Goal: Task Accomplishment & Management: Use online tool/utility

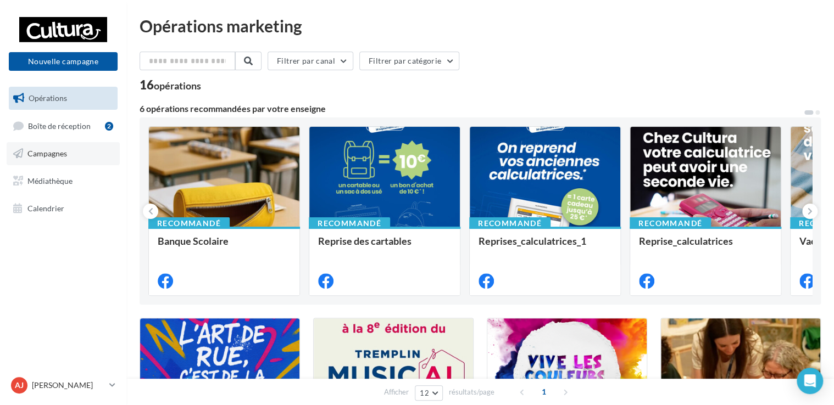
click at [66, 153] on span "Campagnes" at bounding box center [47, 153] width 40 height 9
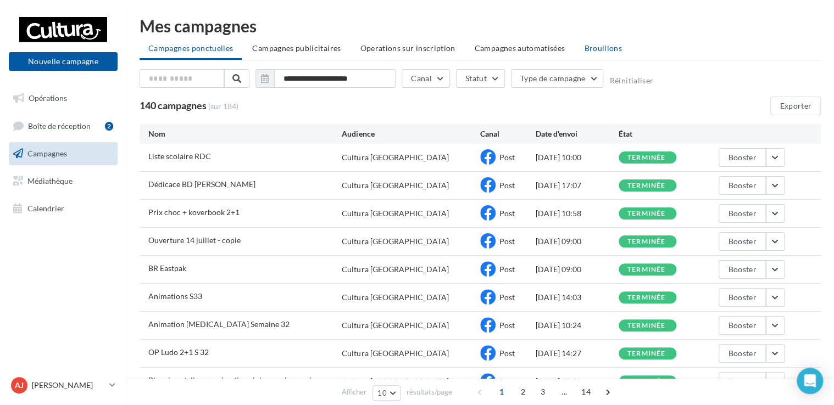
click at [593, 45] on span "Brouillons" at bounding box center [603, 47] width 38 height 9
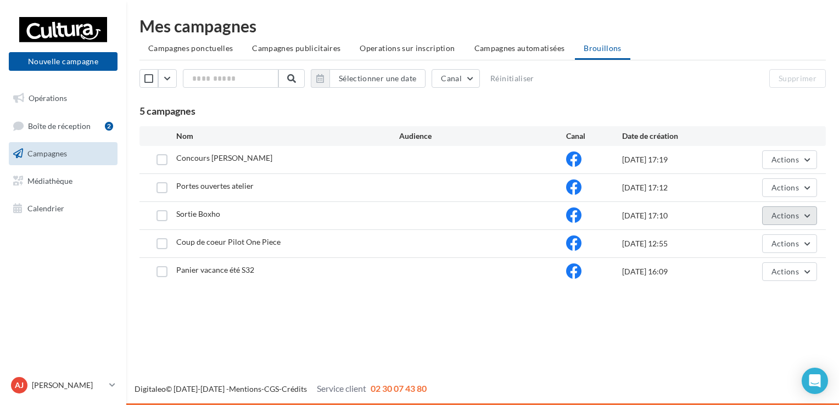
click at [786, 214] on span "Actions" at bounding box center [785, 215] width 27 height 9
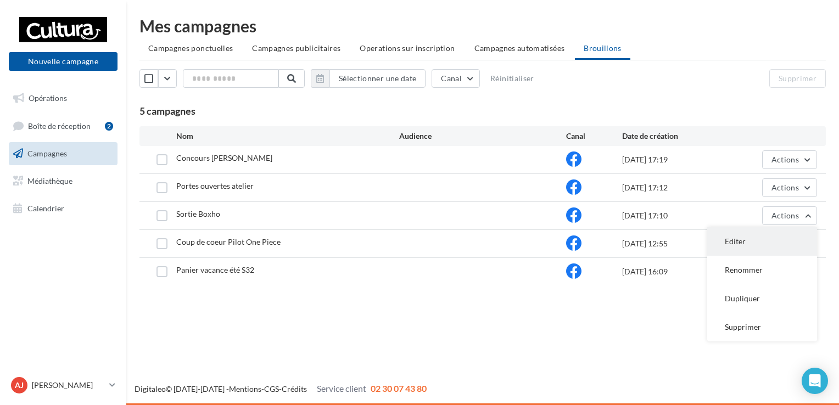
click at [748, 238] on button "Editer" at bounding box center [763, 241] width 110 height 29
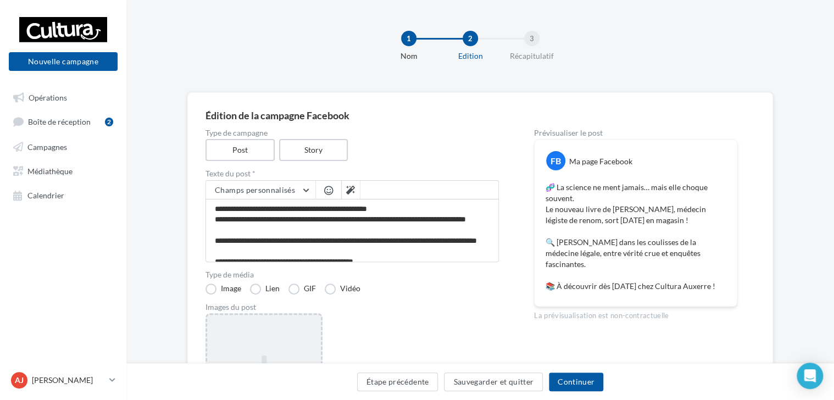
click at [251, 351] on div "Ajouter une image Format: png, jpg" at bounding box center [264, 384] width 114 height 70
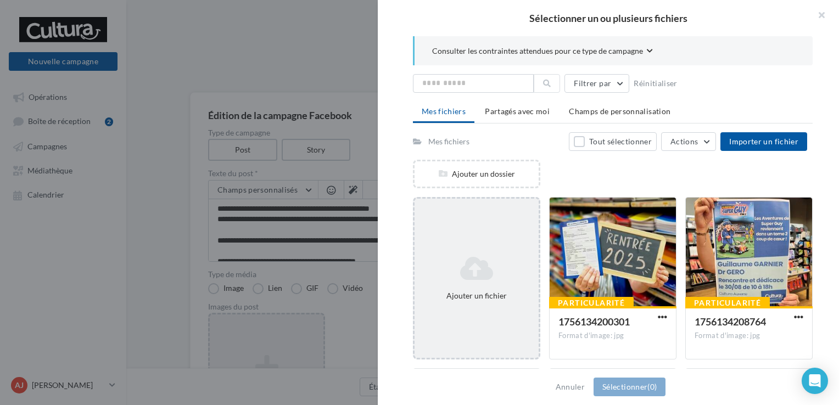
click at [509, 277] on icon at bounding box center [476, 268] width 115 height 26
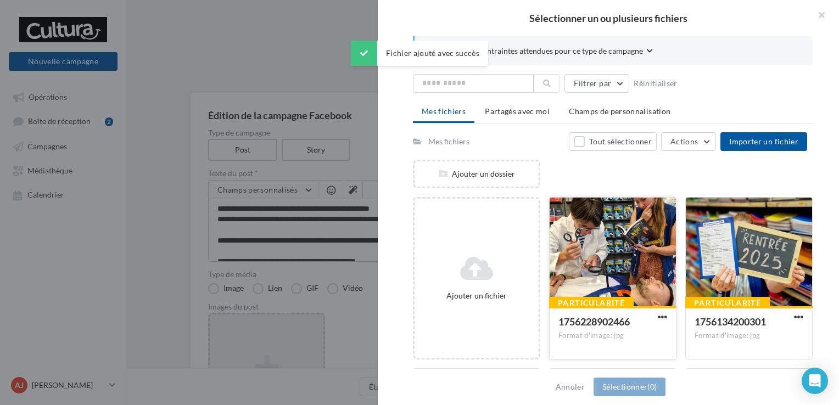
click at [611, 277] on div at bounding box center [613, 253] width 126 height 110
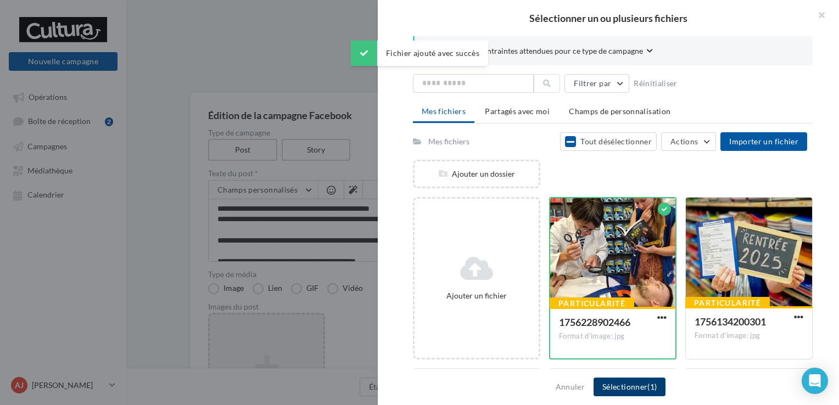
click at [637, 392] on button "Sélectionner (1)" at bounding box center [630, 387] width 72 height 19
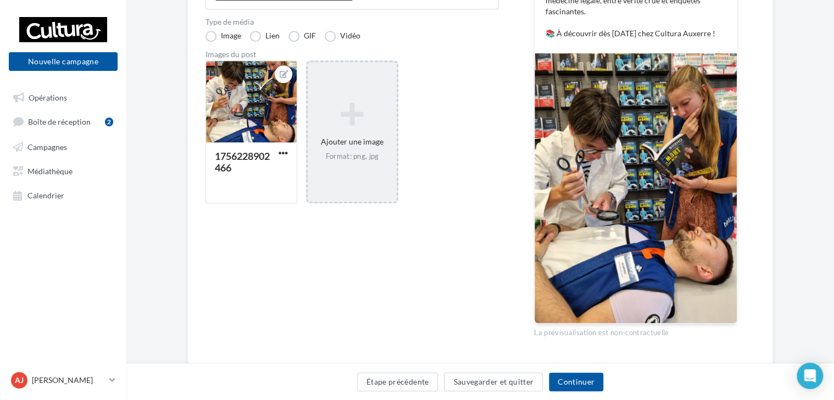
scroll to position [253, 0]
click at [583, 382] on button "Continuer" at bounding box center [576, 381] width 54 height 19
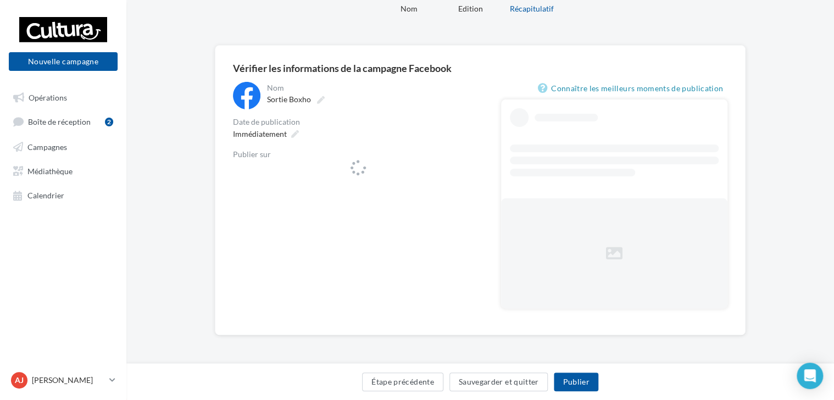
scroll to position [47, 0]
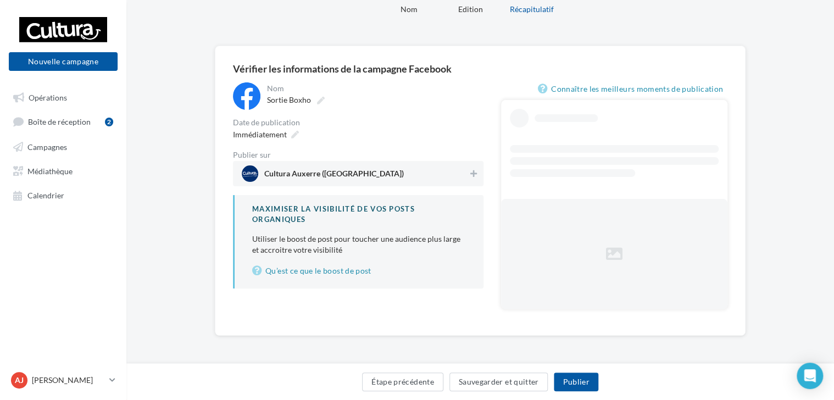
click at [325, 174] on span "Cultura Auxerre (Auxerre)" at bounding box center [334, 176] width 140 height 12
click at [288, 134] on div "Immédiatement" at bounding box center [265, 134] width 73 height 16
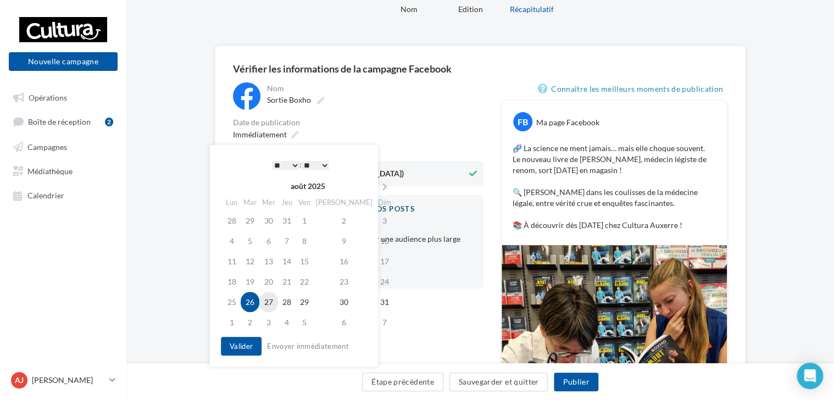
click at [270, 300] on td "27" at bounding box center [268, 302] width 19 height 20
click at [288, 161] on select "* * * * * * * * * * ** ** ** ** ** ** ** ** ** ** ** ** ** **" at bounding box center [285, 165] width 27 height 9
click at [242, 343] on button "Valider" at bounding box center [241, 346] width 41 height 19
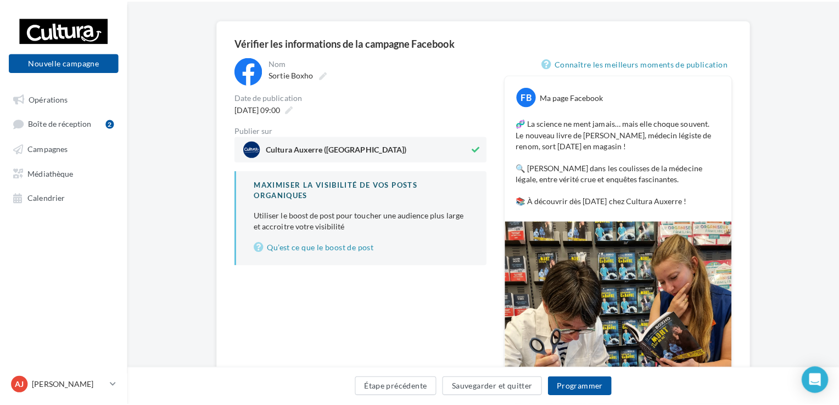
scroll to position [66, 0]
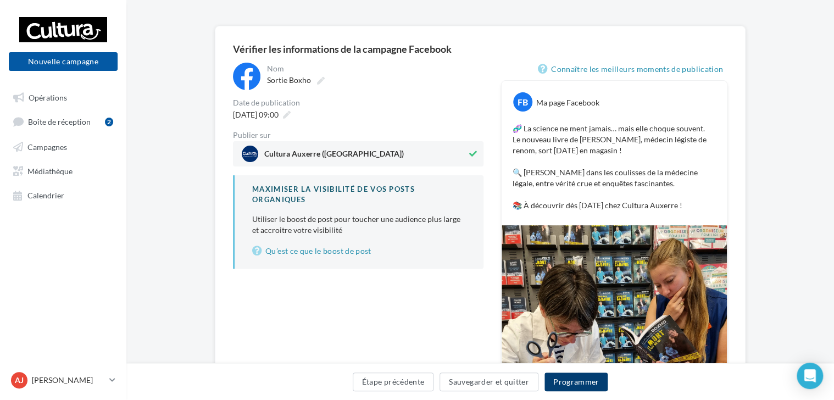
click at [572, 386] on button "Programmer" at bounding box center [576, 381] width 64 height 19
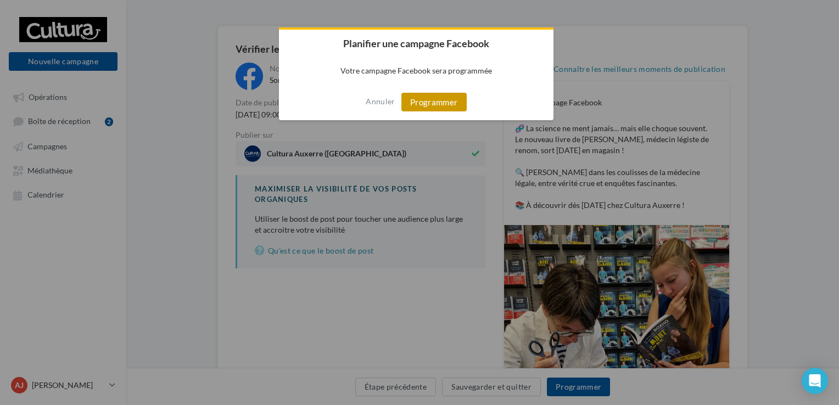
click at [427, 102] on button "Programmer" at bounding box center [434, 102] width 65 height 19
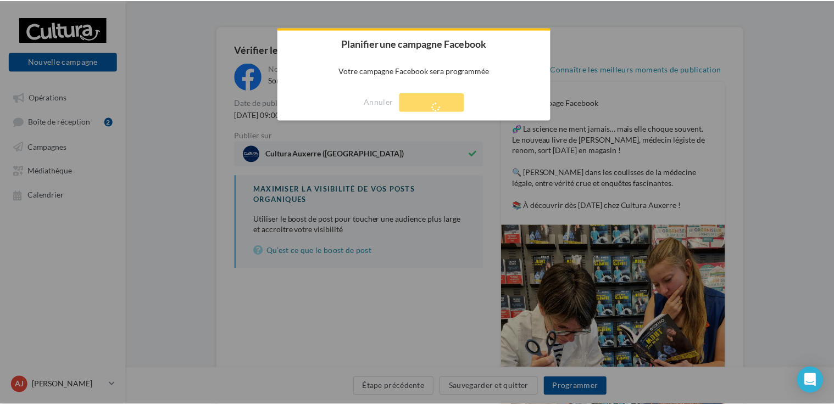
scroll to position [18, 0]
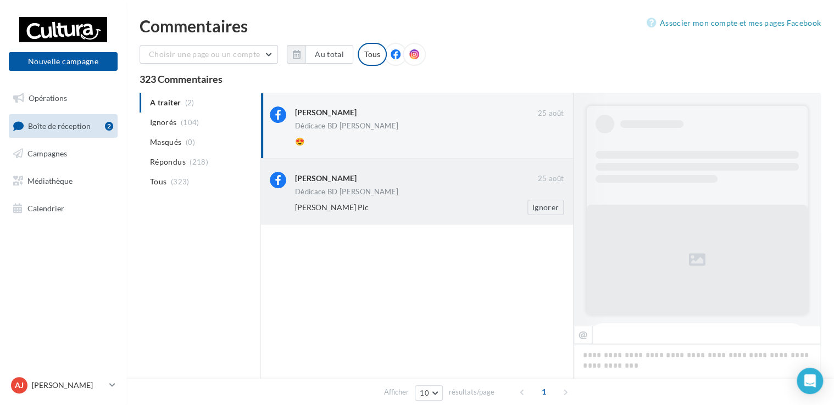
click at [412, 199] on div "[PERSON_NAME] [DATE] Dédicace BD [PERSON_NAME] [PERSON_NAME] Pic Ignorer" at bounding box center [429, 193] width 269 height 43
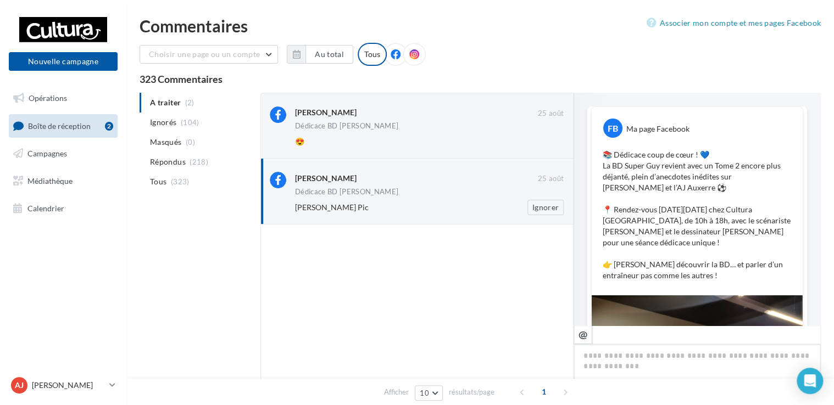
scroll to position [362, 0]
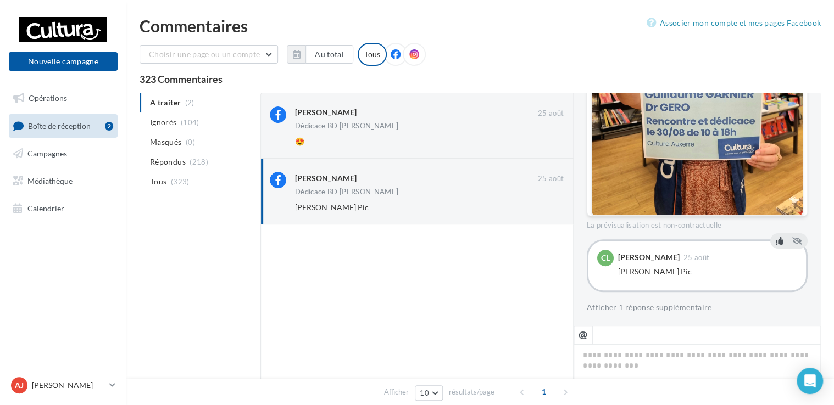
click at [776, 238] on icon at bounding box center [780, 241] width 8 height 8
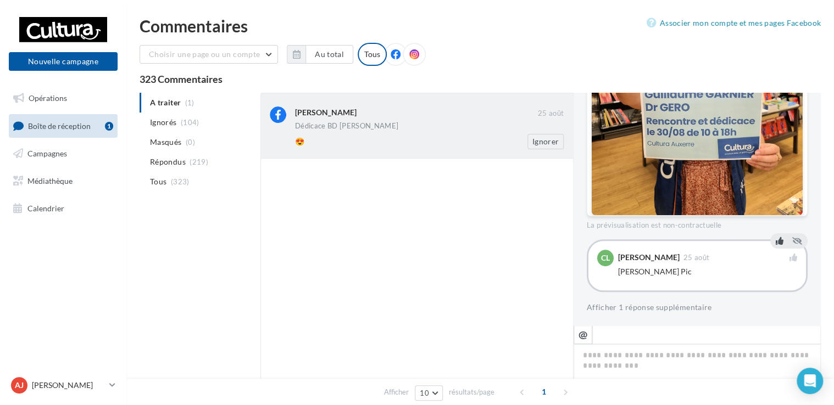
click at [415, 124] on div "Dédicace BD [PERSON_NAME]" at bounding box center [429, 127] width 269 height 9
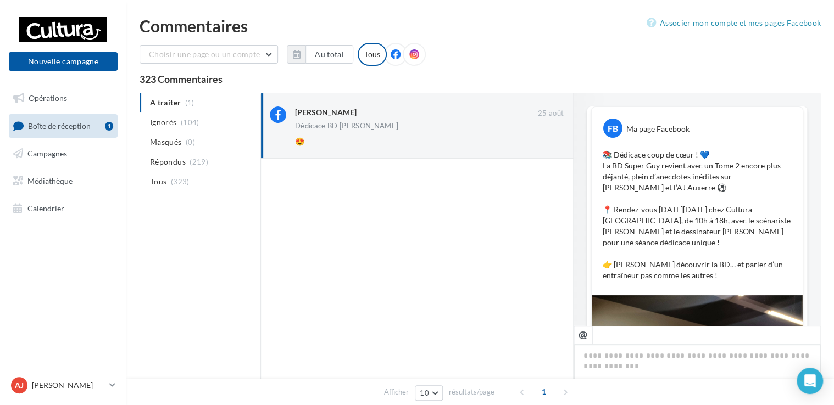
scroll to position [407, 0]
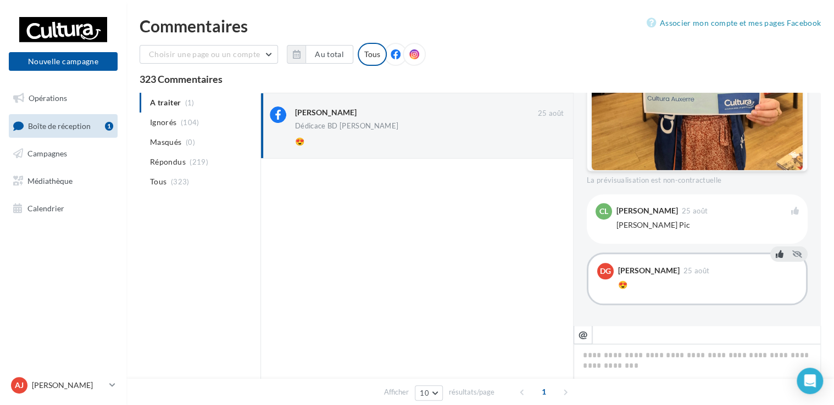
click at [776, 254] on icon at bounding box center [780, 255] width 8 height 8
